Goal: Information Seeking & Learning: Learn about a topic

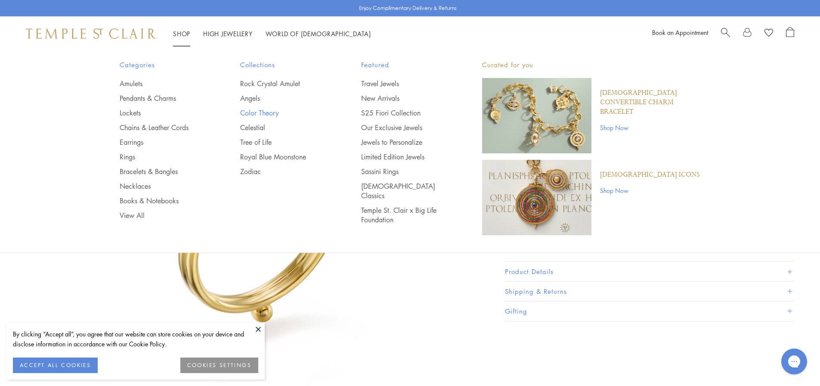
click at [260, 111] on link "Color Theory" at bounding box center [283, 112] width 87 height 9
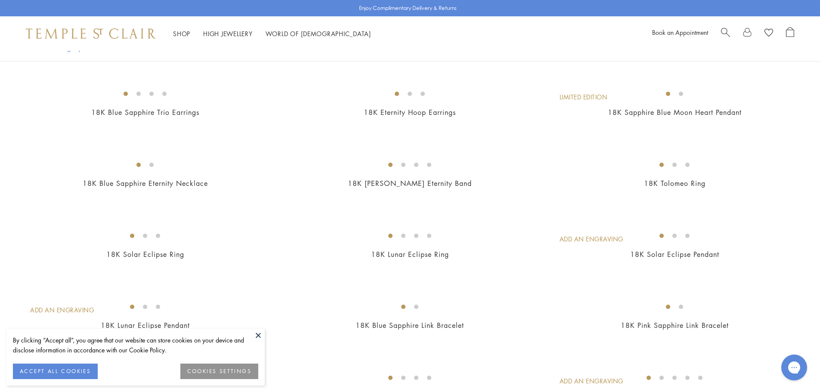
scroll to position [904, 0]
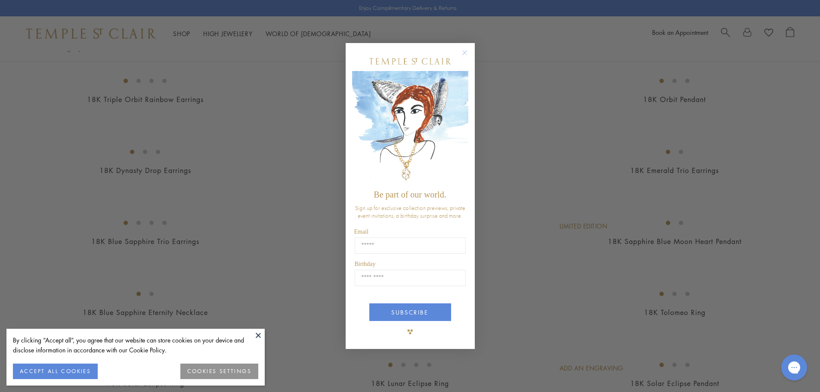
drag, startPoint x: 159, startPoint y: 192, endPoint x: 466, endPoint y: 53, distance: 336.7
click at [466, 53] on circle "Close dialog" at bounding box center [464, 52] width 10 height 10
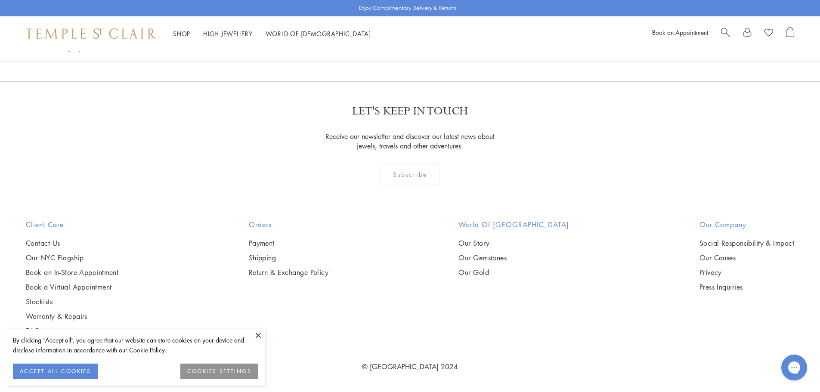
scroll to position [5641, 0]
click at [407, 47] on link "2" at bounding box center [411, 35] width 28 height 24
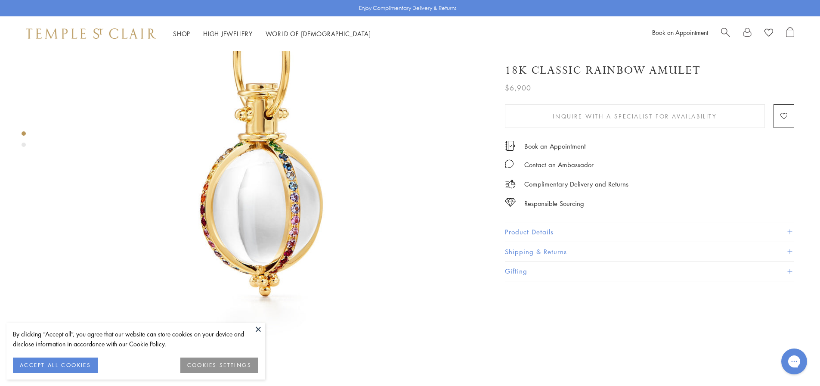
scroll to position [129, 0]
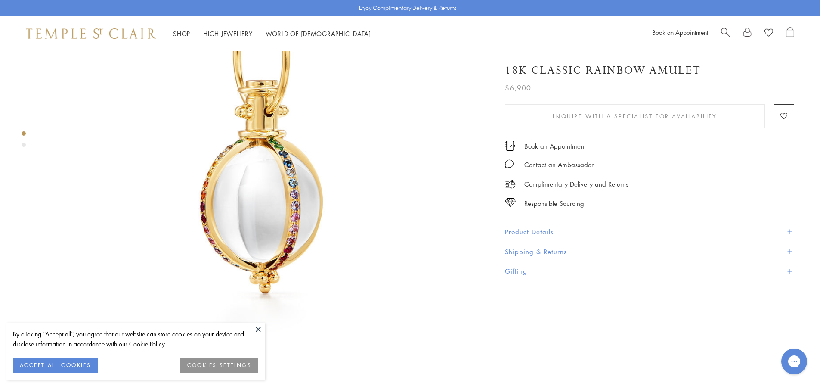
click at [556, 230] on button "Product Details" at bounding box center [649, 231] width 289 height 19
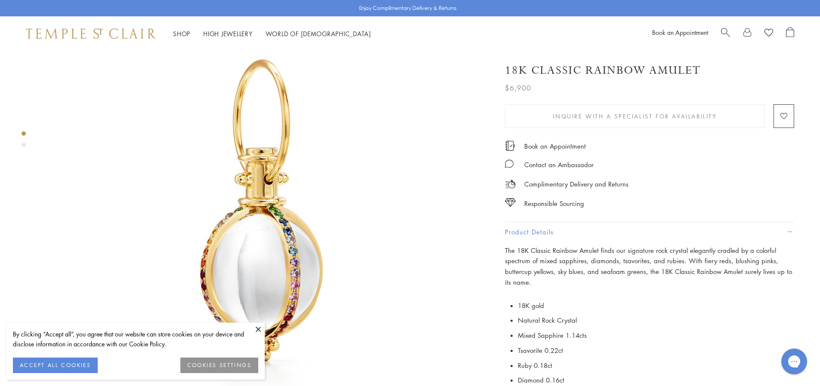
scroll to position [0, 0]
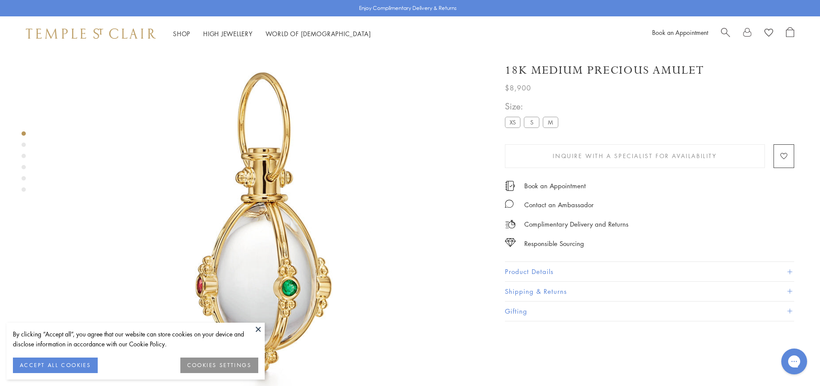
scroll to position [51, 0]
click at [583, 266] on button "Product Details" at bounding box center [649, 271] width 289 height 19
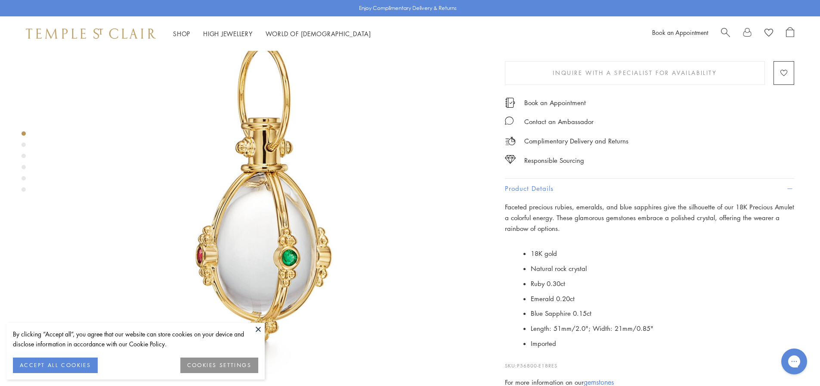
scroll to position [172, 0]
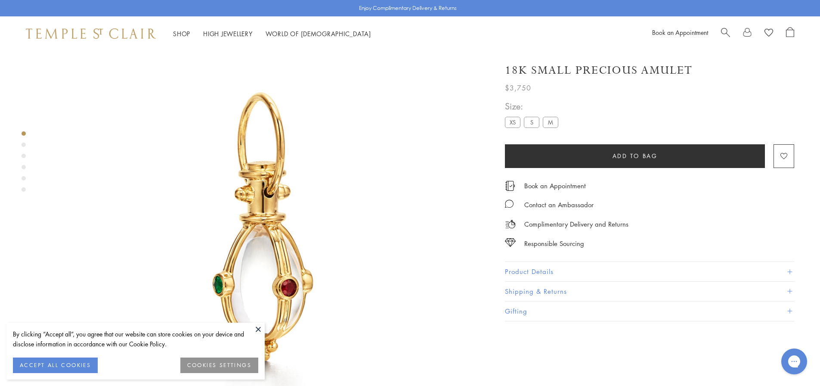
scroll to position [51, 0]
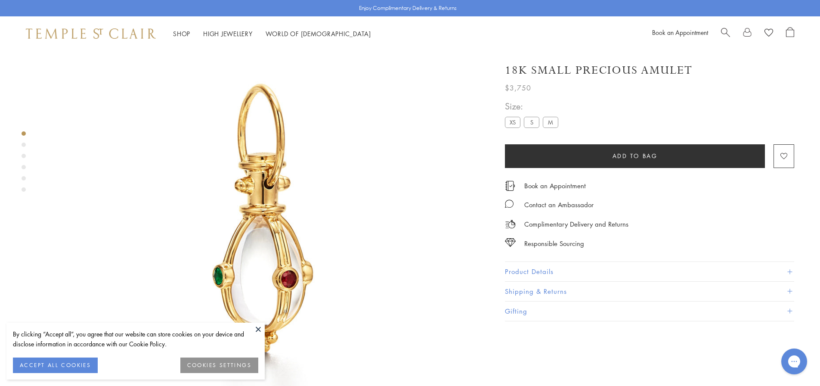
click at [602, 275] on button "Product Details" at bounding box center [649, 271] width 289 height 19
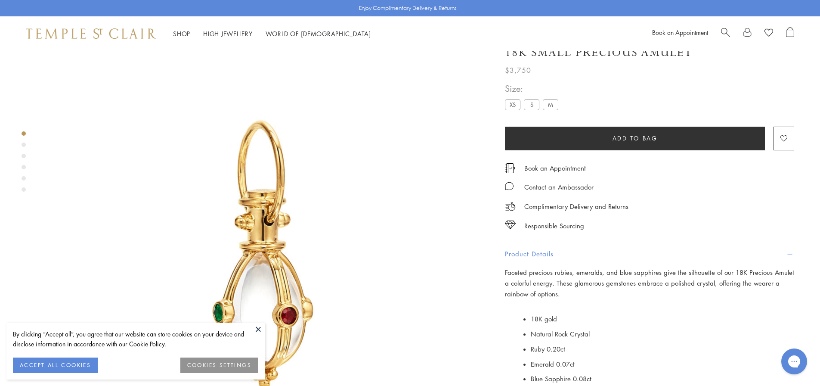
scroll to position [8, 0]
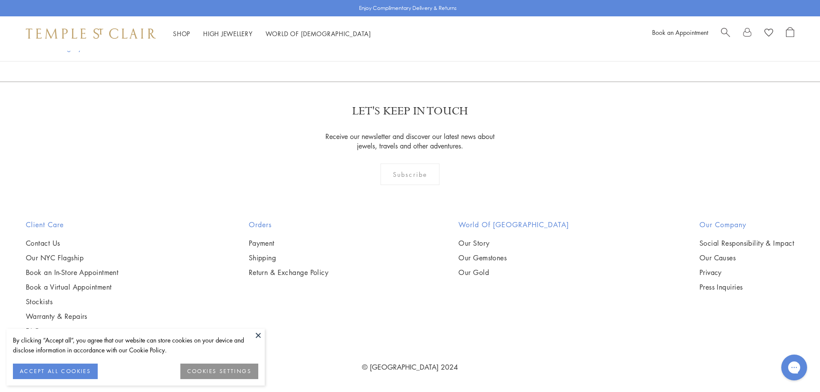
scroll to position [4852, 0]
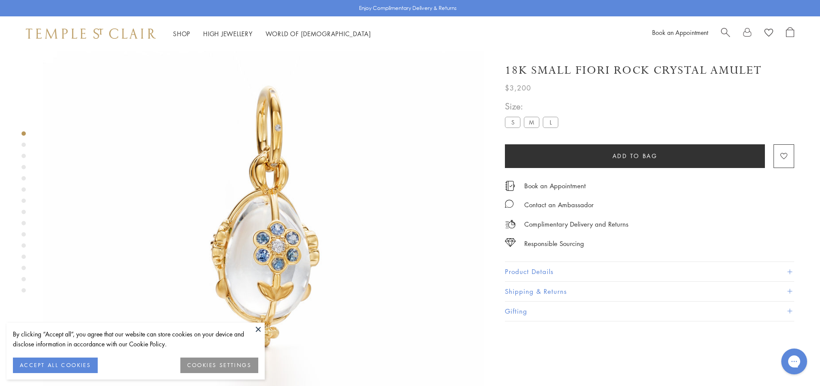
click at [624, 277] on button "Product Details" at bounding box center [649, 271] width 289 height 19
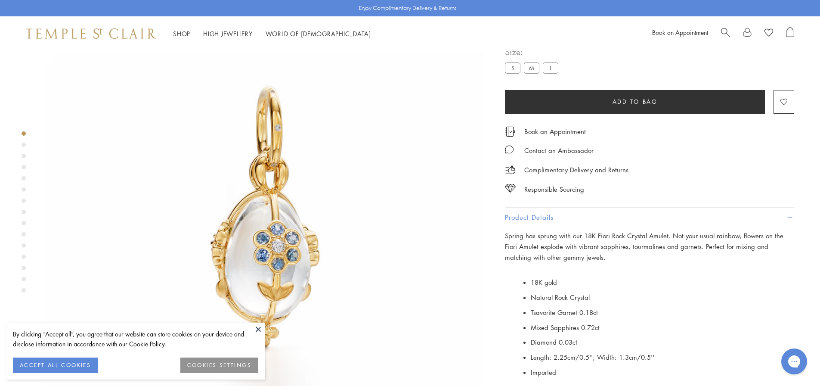
click at [549, 73] on label "L" at bounding box center [551, 67] width 16 height 11
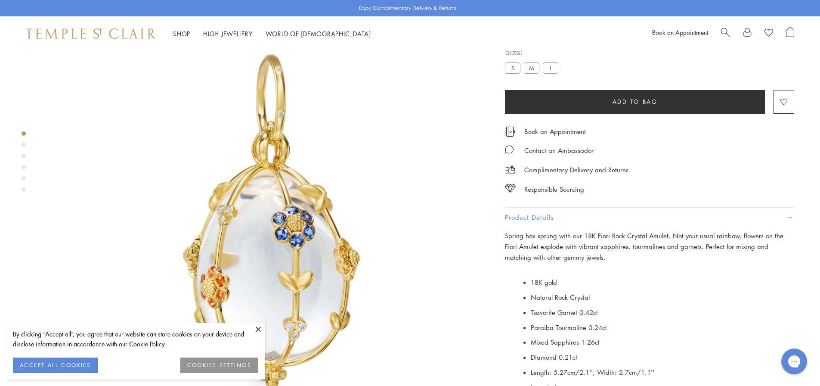
click at [531, 73] on label "M" at bounding box center [532, 67] width 16 height 11
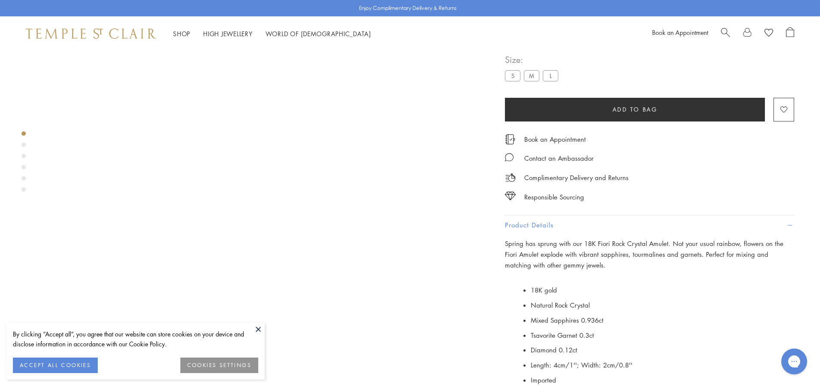
scroll to position [86, 0]
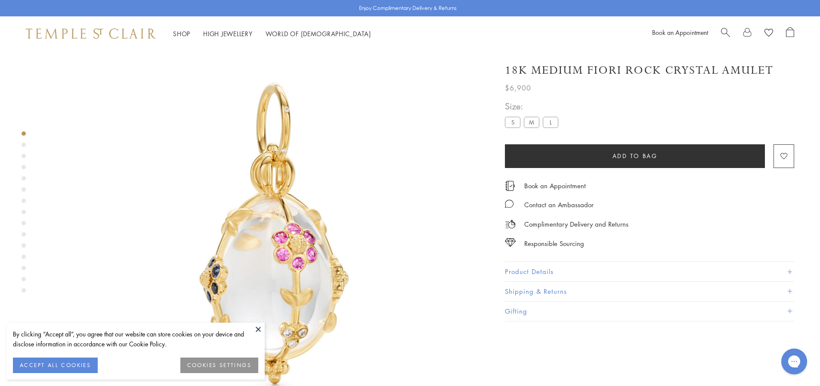
scroll to position [51, 0]
